Goal: Task Accomplishment & Management: Use online tool/utility

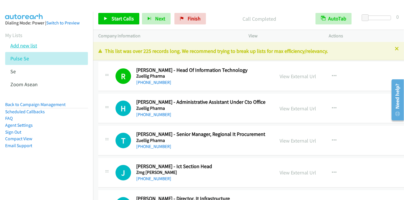
click at [31, 45] on link "Add new list" at bounding box center [23, 45] width 27 height 7
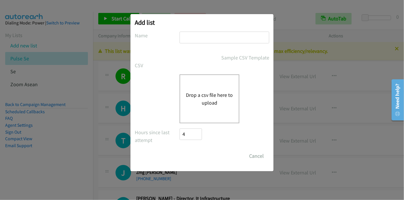
click at [213, 38] on input "text" at bounding box center [224, 38] width 90 height 12
type input "Zoom [GEOGRAPHIC_DATA]"
click at [206, 95] on button "Drop a csv file here to upload" at bounding box center [209, 99] width 47 height 16
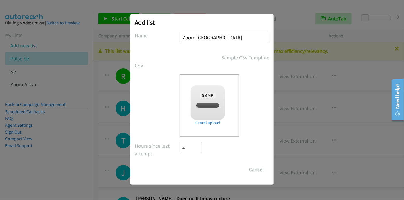
checkbox input "true"
click at [198, 169] on input "Save List" at bounding box center [194, 169] width 30 height 11
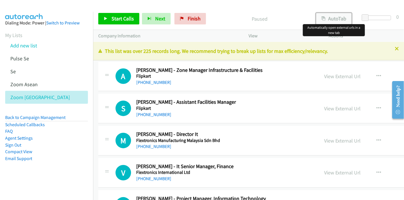
click at [333, 16] on button "AutoTab" at bounding box center [334, 18] width 36 height 11
click at [121, 20] on span "Start Calls" at bounding box center [122, 18] width 22 height 7
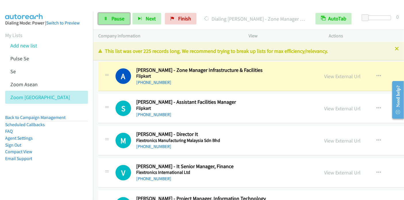
click at [108, 19] on link "Pause" at bounding box center [114, 18] width 32 height 11
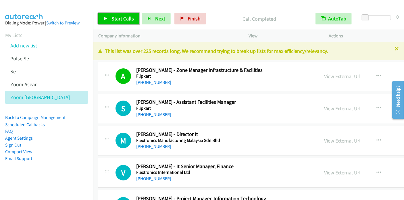
click at [118, 16] on span "Start Calls" at bounding box center [122, 18] width 22 height 7
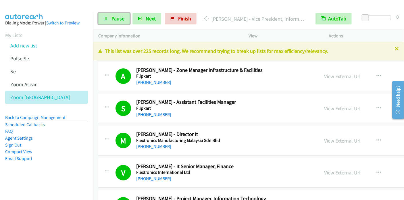
click at [118, 17] on span "Pause" at bounding box center [117, 18] width 13 height 7
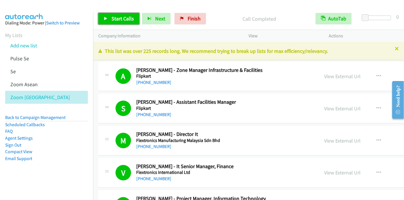
click at [116, 19] on span "Start Calls" at bounding box center [122, 18] width 22 height 7
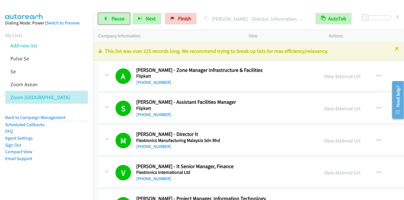
drag, startPoint x: 105, startPoint y: 21, endPoint x: 160, endPoint y: 1, distance: 58.5
click at [105, 21] on link "Pause" at bounding box center [114, 18] width 32 height 11
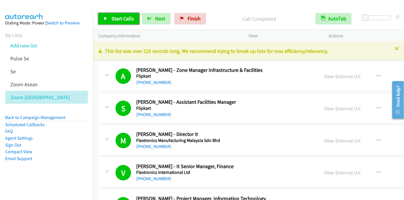
click at [120, 16] on span "Start Calls" at bounding box center [122, 18] width 22 height 7
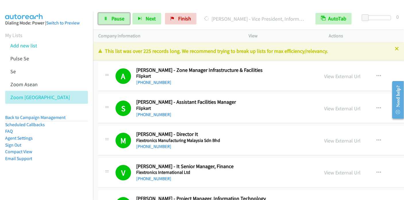
click at [112, 19] on span "Pause" at bounding box center [117, 18] width 13 height 7
